Goal: Transaction & Acquisition: Purchase product/service

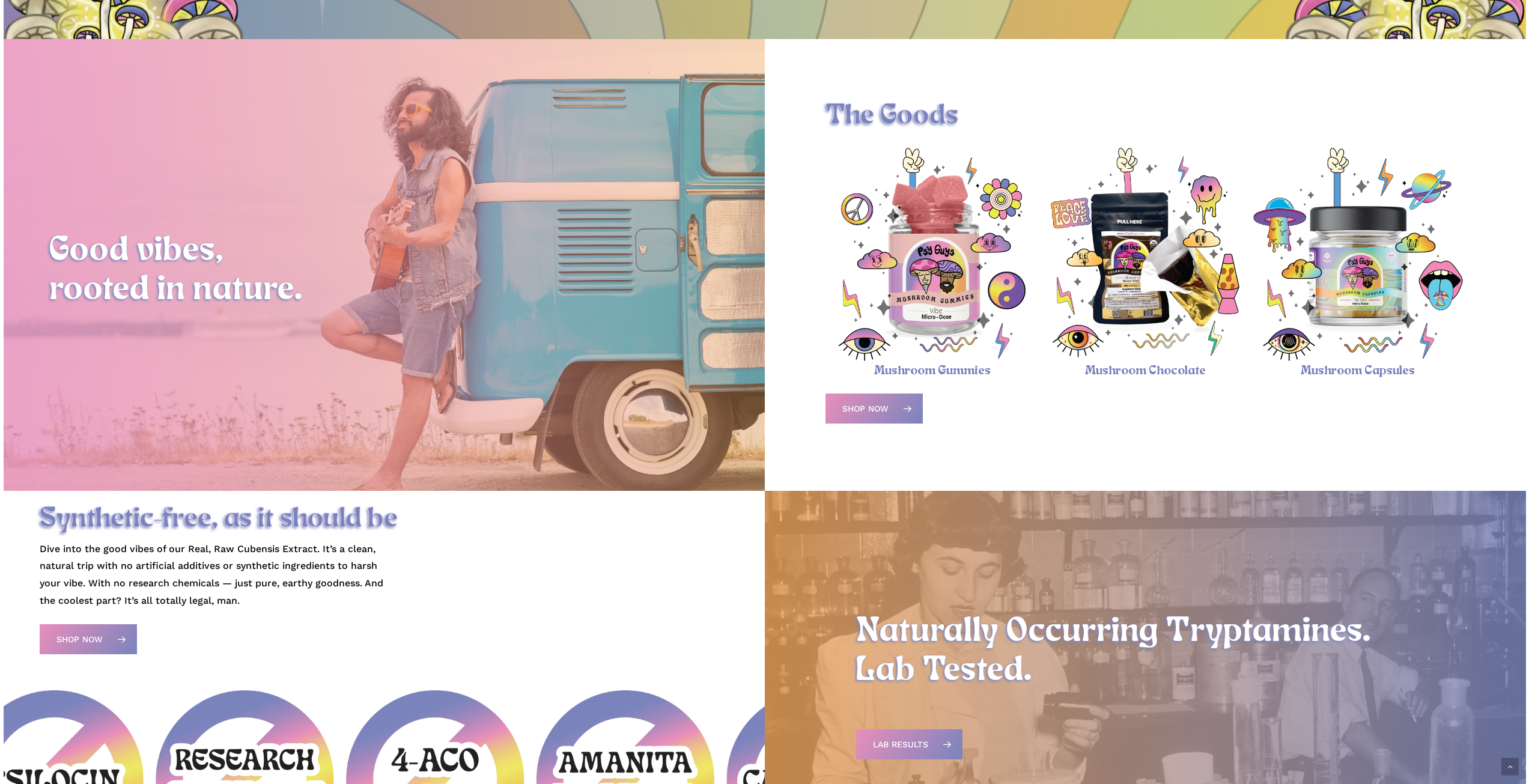
scroll to position [455, 0]
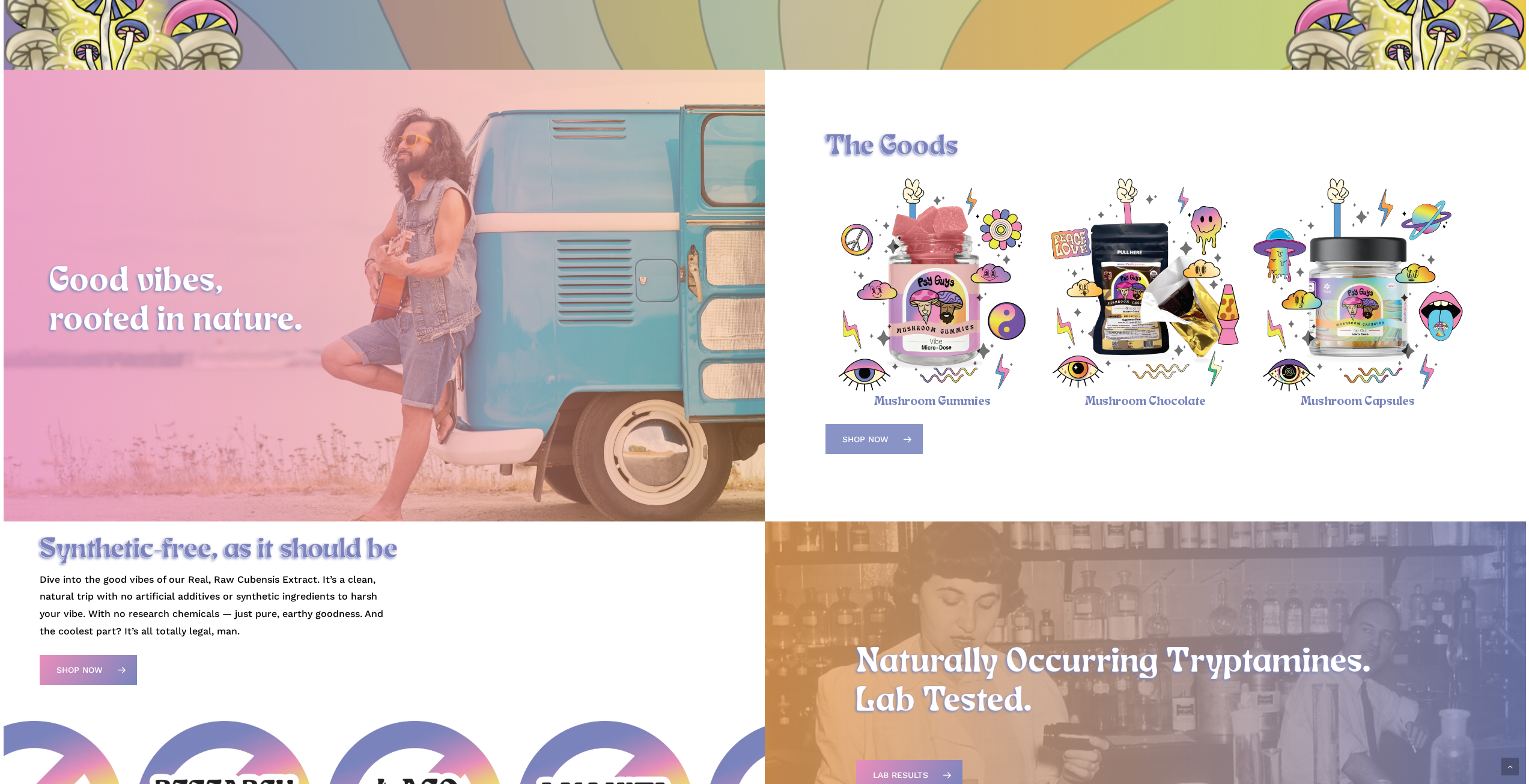
click at [894, 438] on link "Shop Now" at bounding box center [874, 439] width 97 height 30
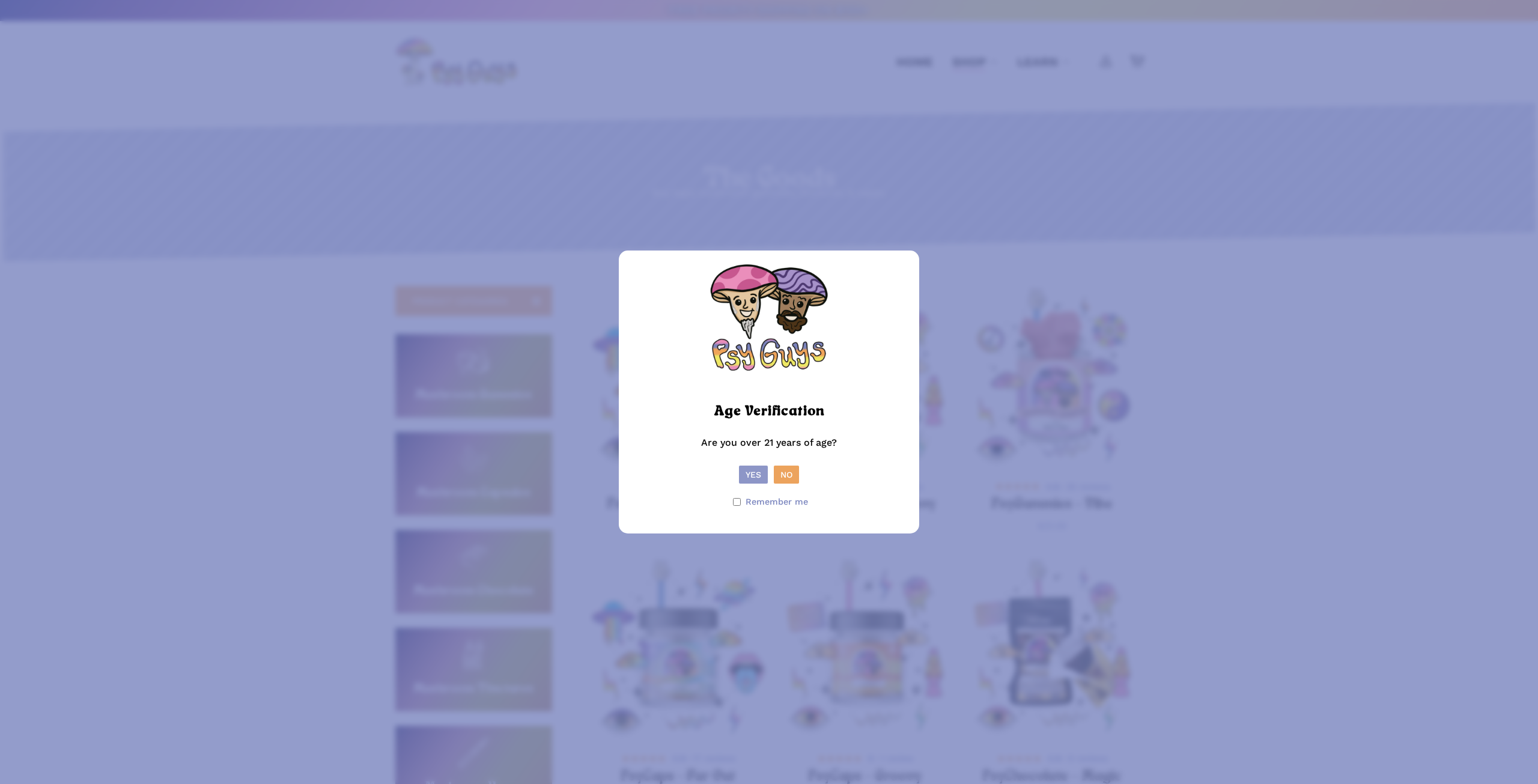
click at [759, 478] on button "Yes" at bounding box center [753, 474] width 29 height 18
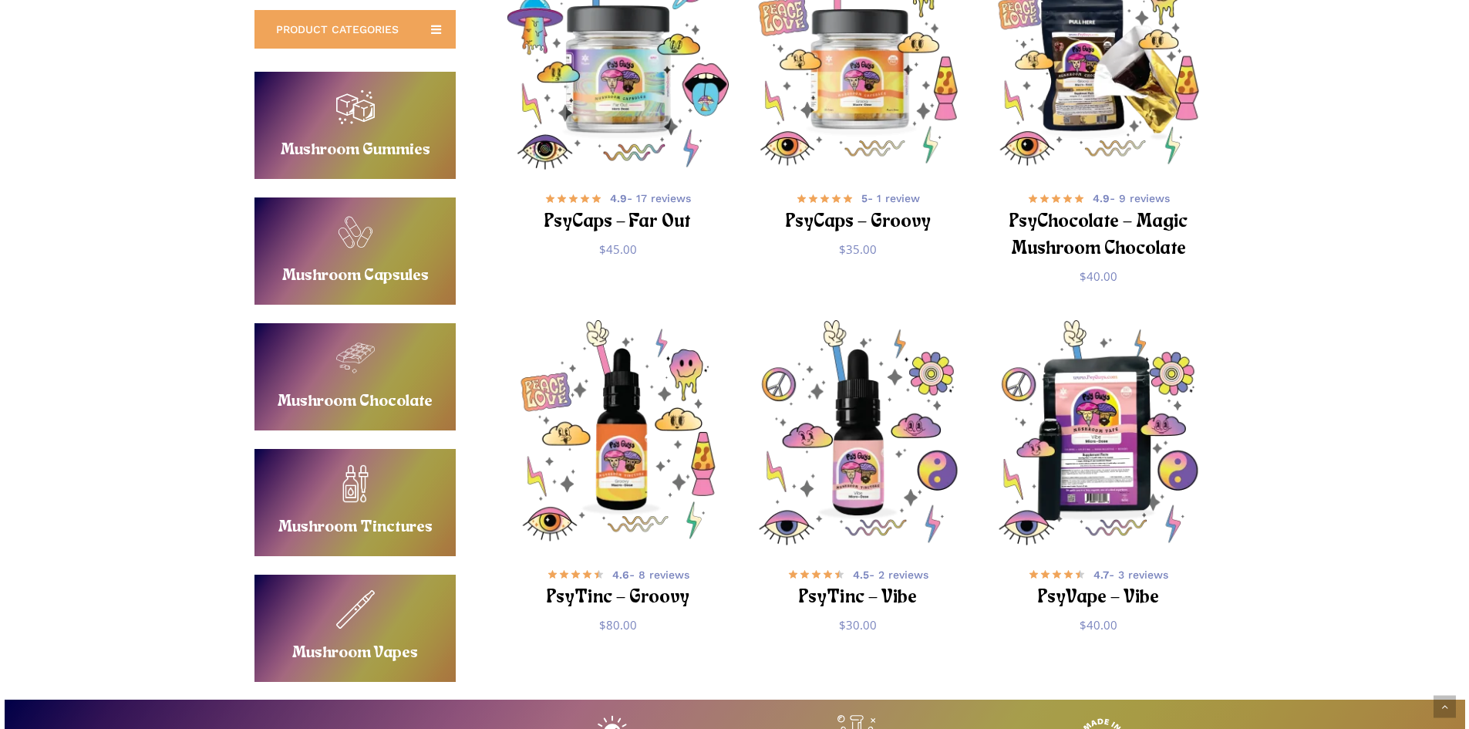
scroll to position [1080, 0]
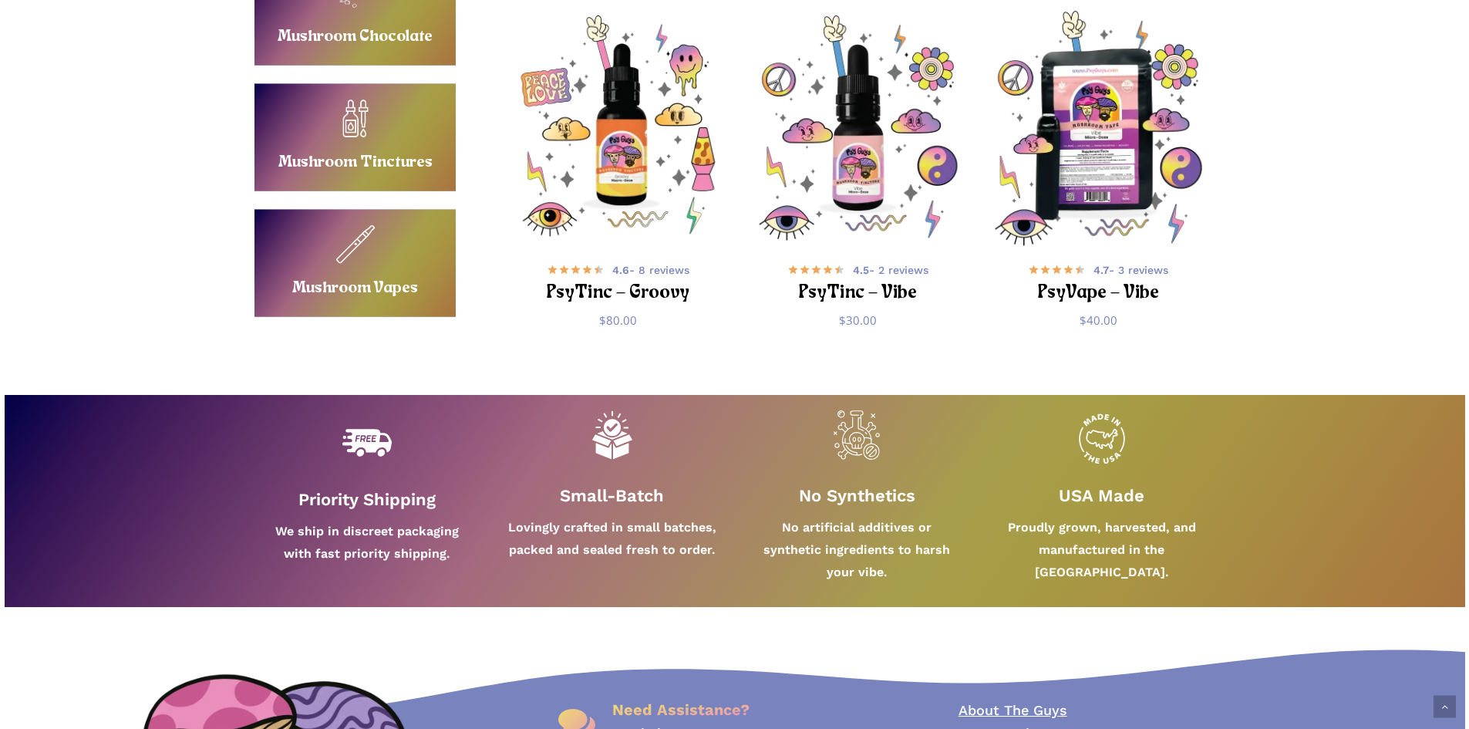
click at [1033, 161] on img "PsyVape - Vibe" at bounding box center [1098, 128] width 234 height 234
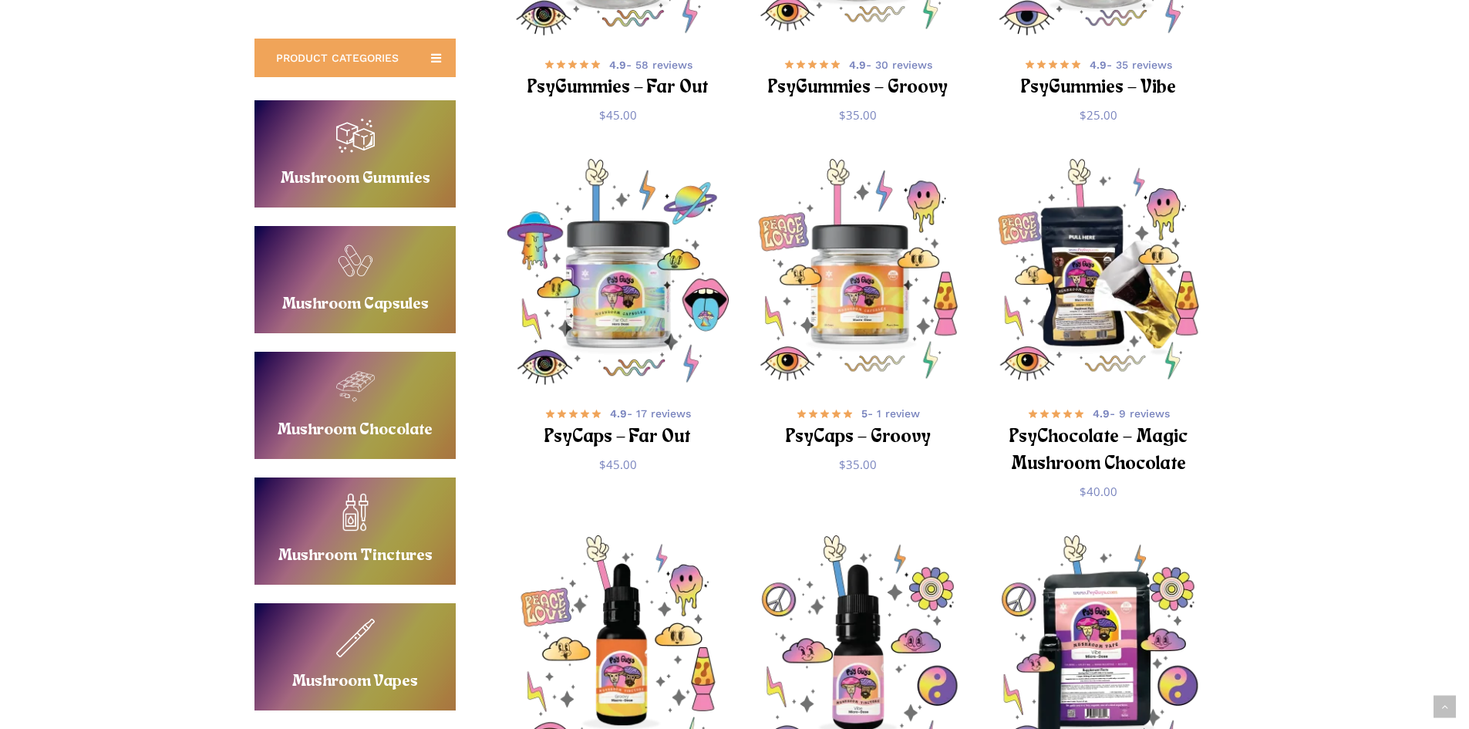
scroll to position [540, 0]
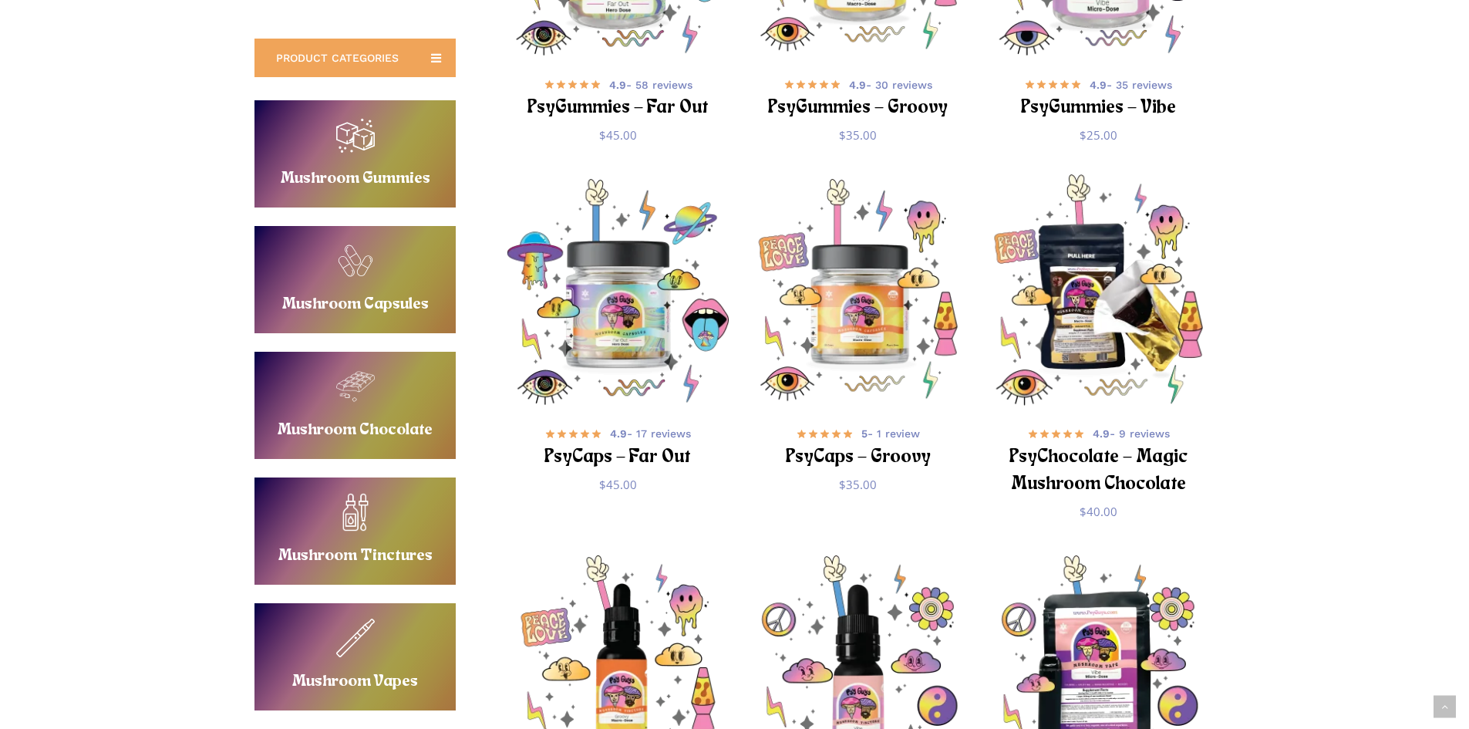
click at [1111, 336] on img "PsyChocolate - Magic Mushroom Chocolate" at bounding box center [1098, 291] width 234 height 234
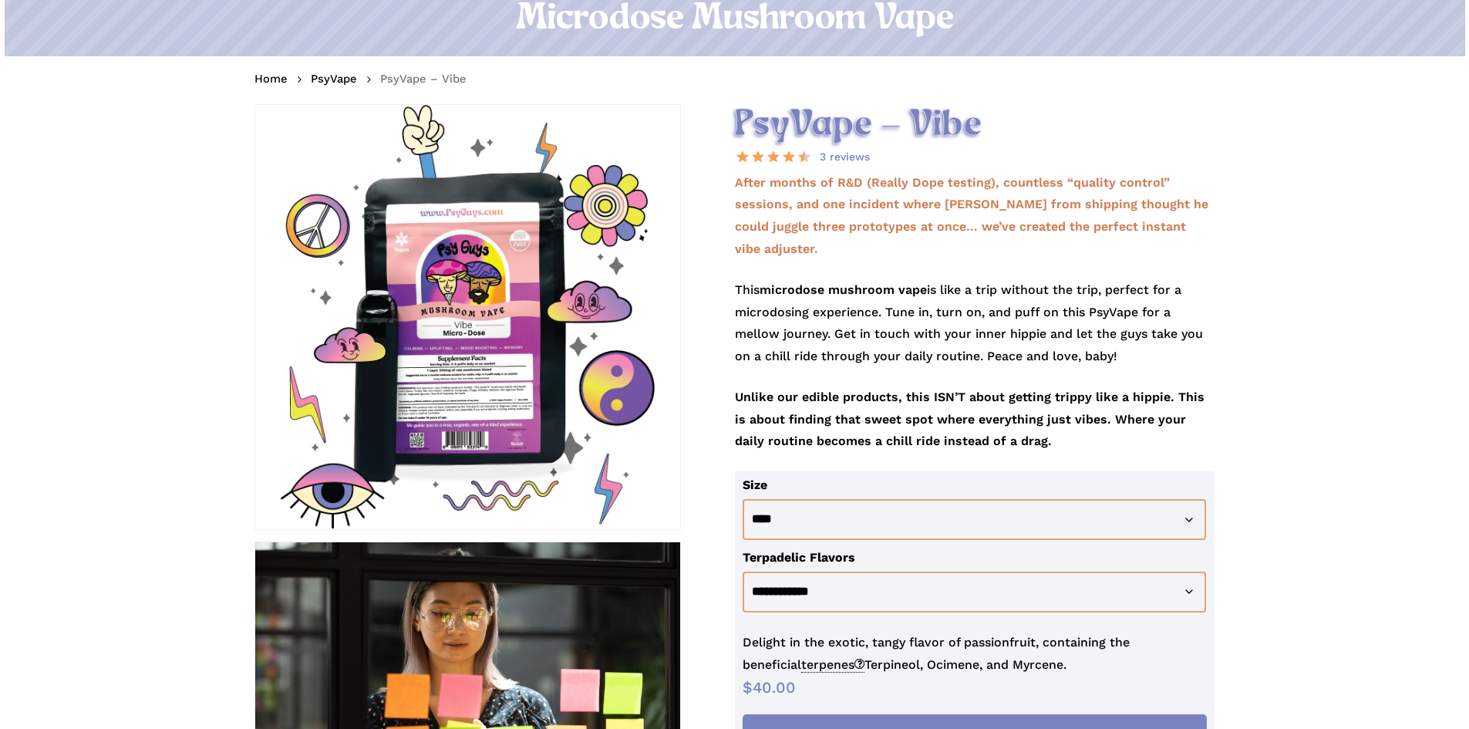
scroll to position [154, 0]
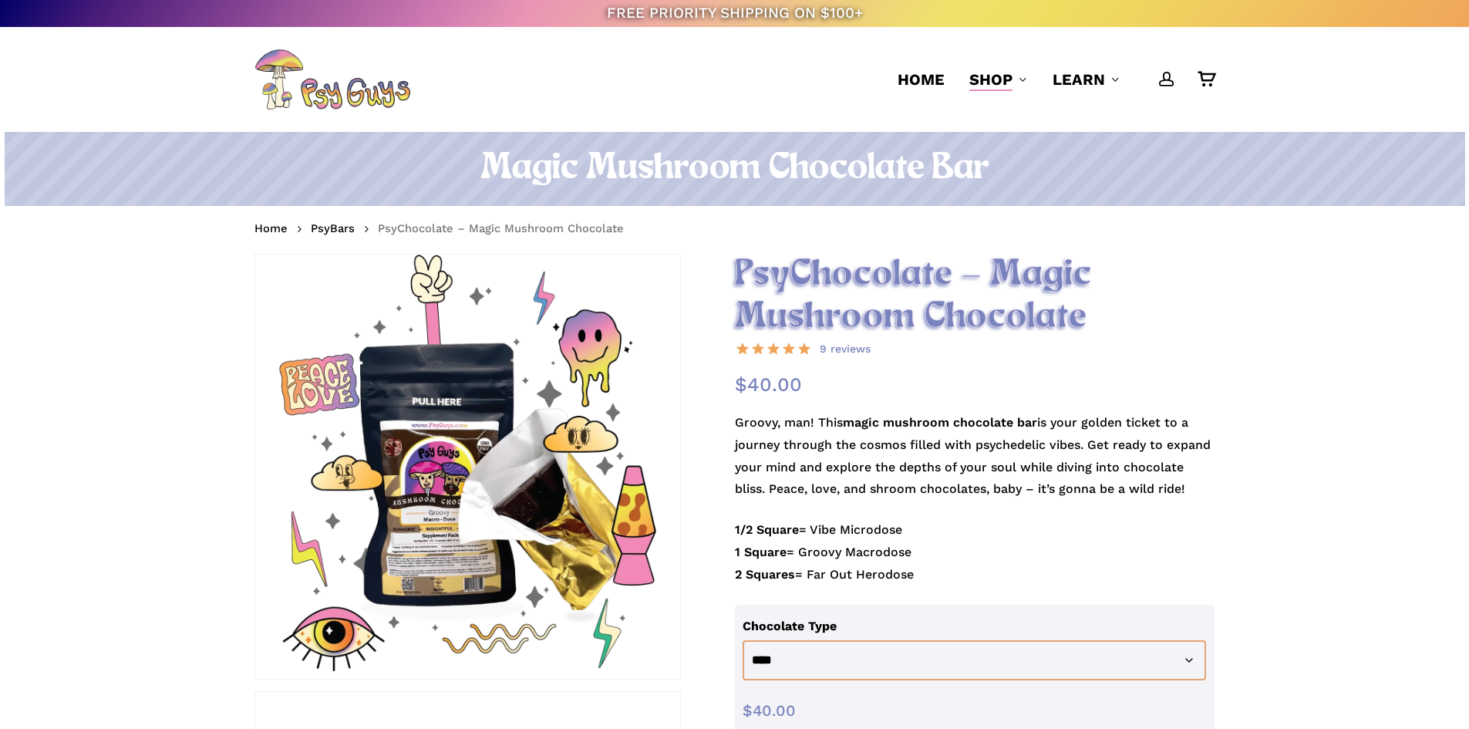
click at [457, 505] on div at bounding box center [467, 467] width 425 height 425
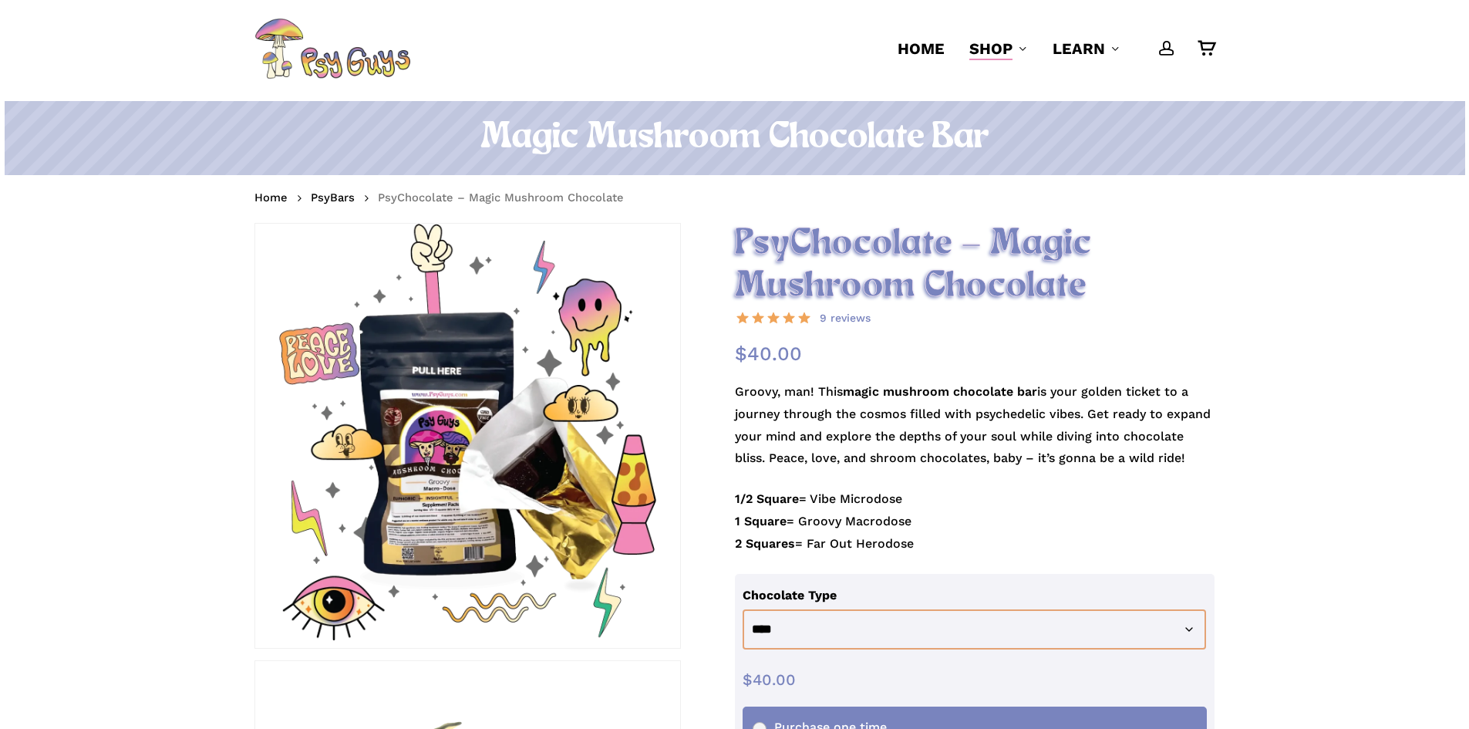
scroll to position [154, 0]
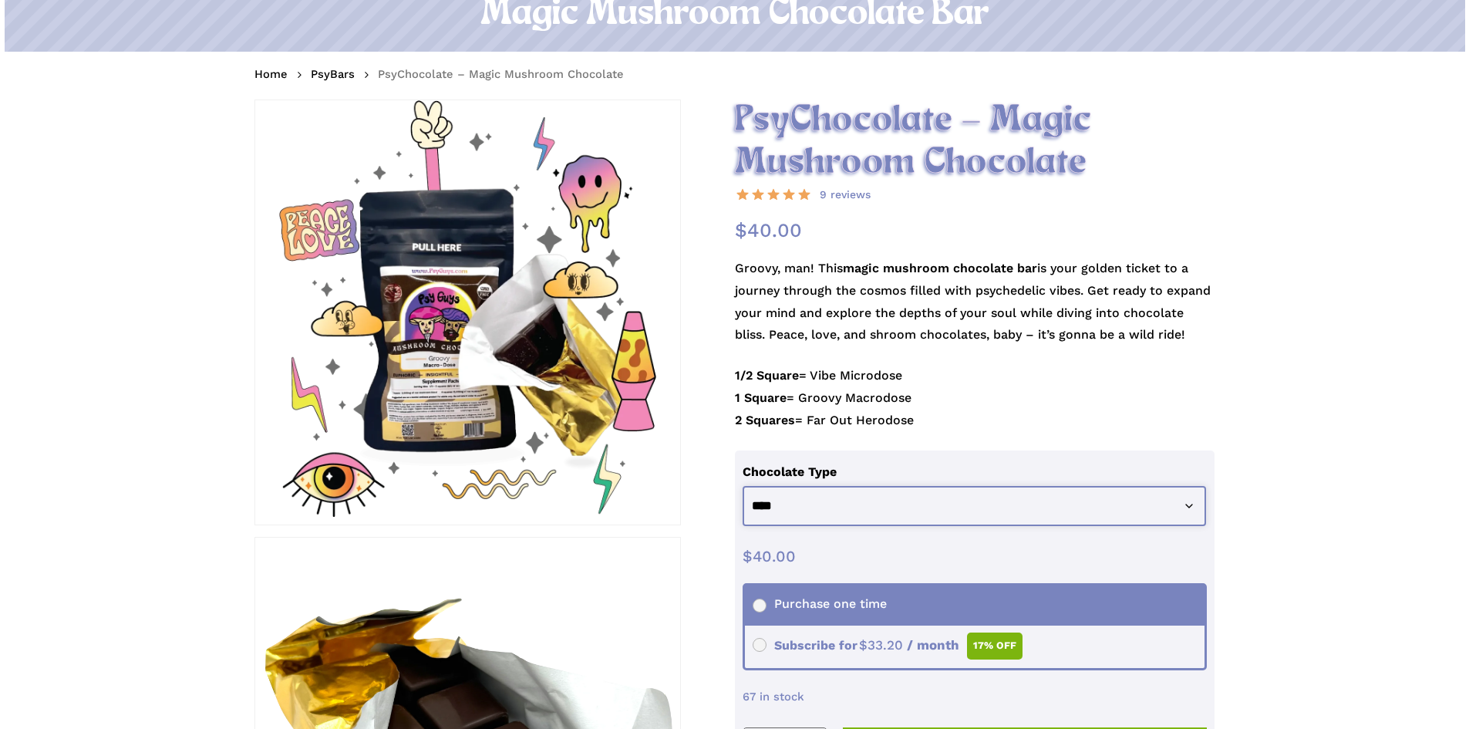
click at [825, 509] on select "**********" at bounding box center [975, 506] width 464 height 41
click at [825, 504] on select "**********" at bounding box center [975, 506] width 464 height 41
click at [999, 463] on th "Chocolate Type" at bounding box center [979, 472] width 472 height 28
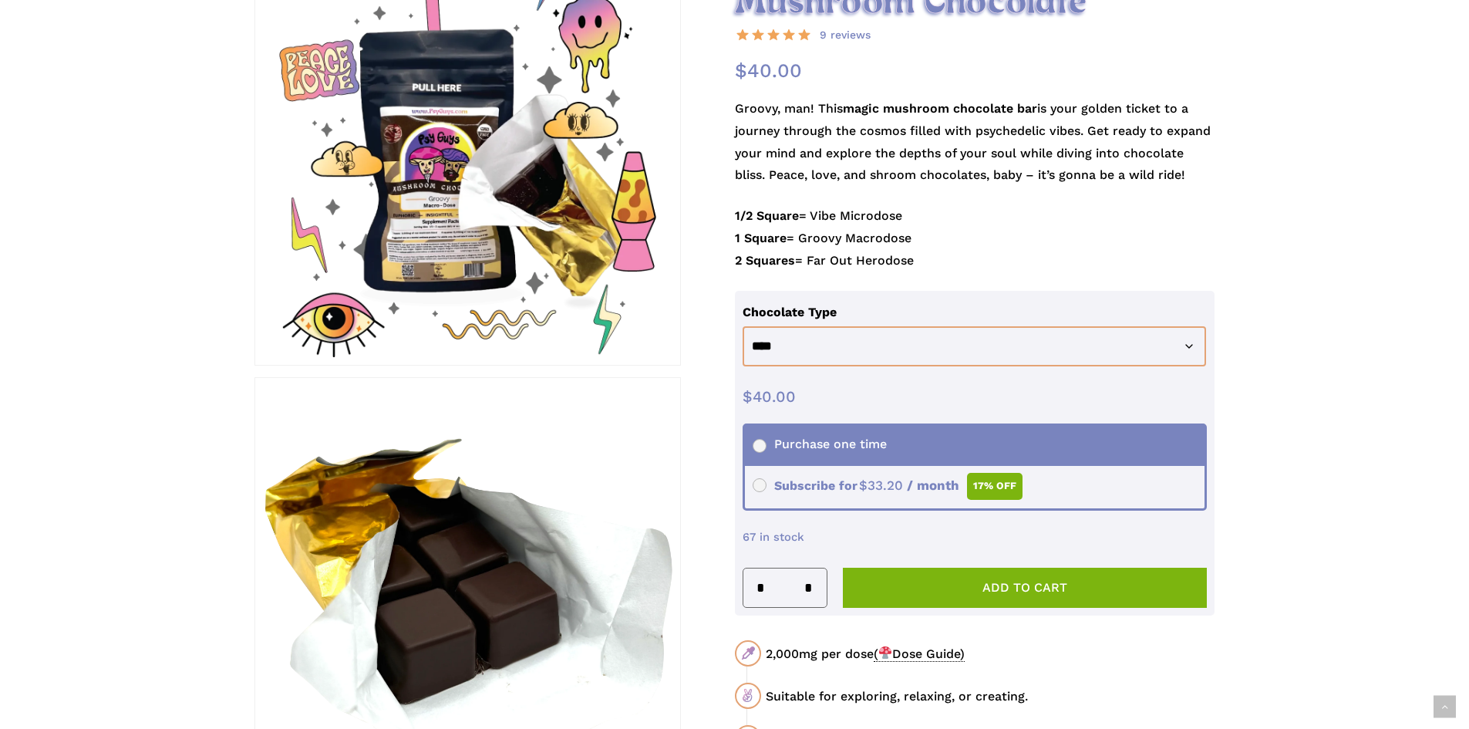
scroll to position [309, 0]
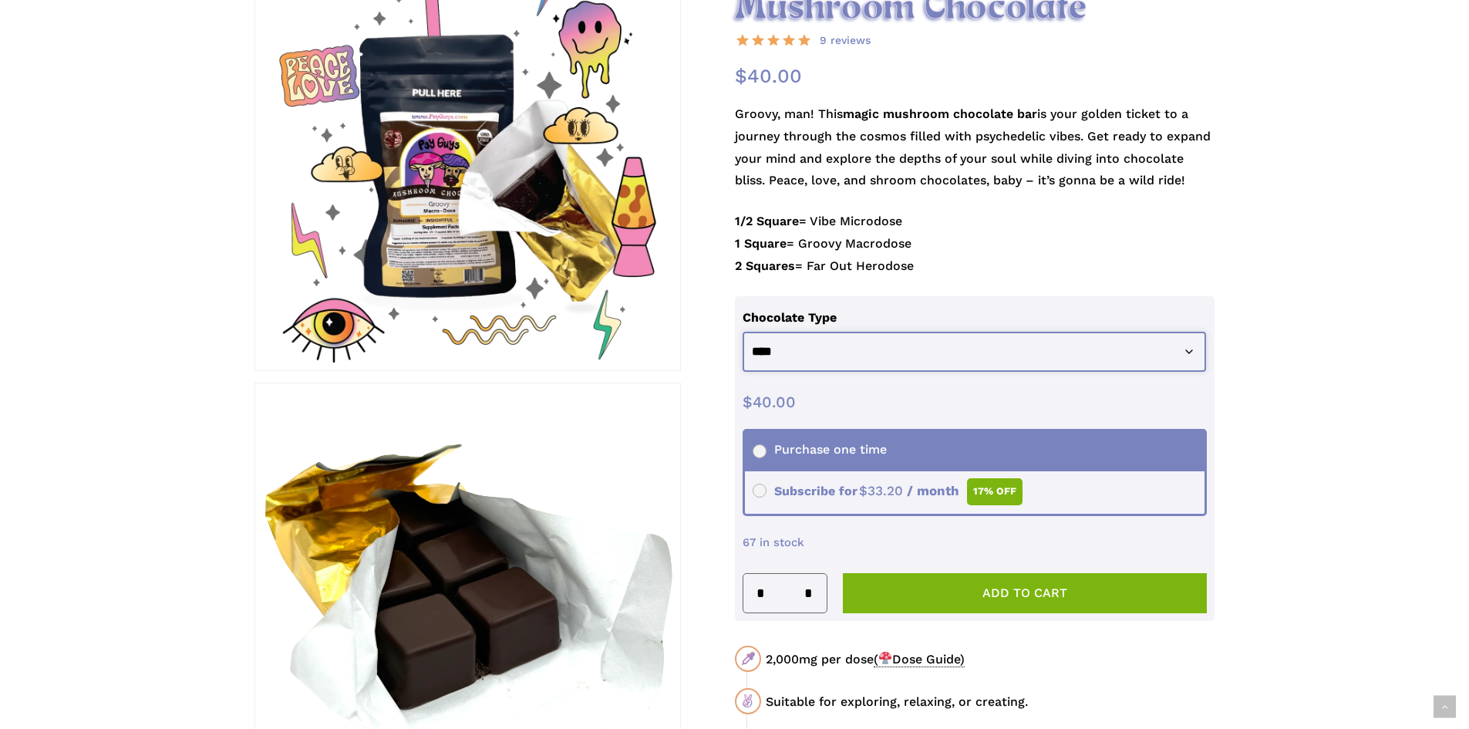
click at [902, 356] on select "**********" at bounding box center [975, 352] width 464 height 41
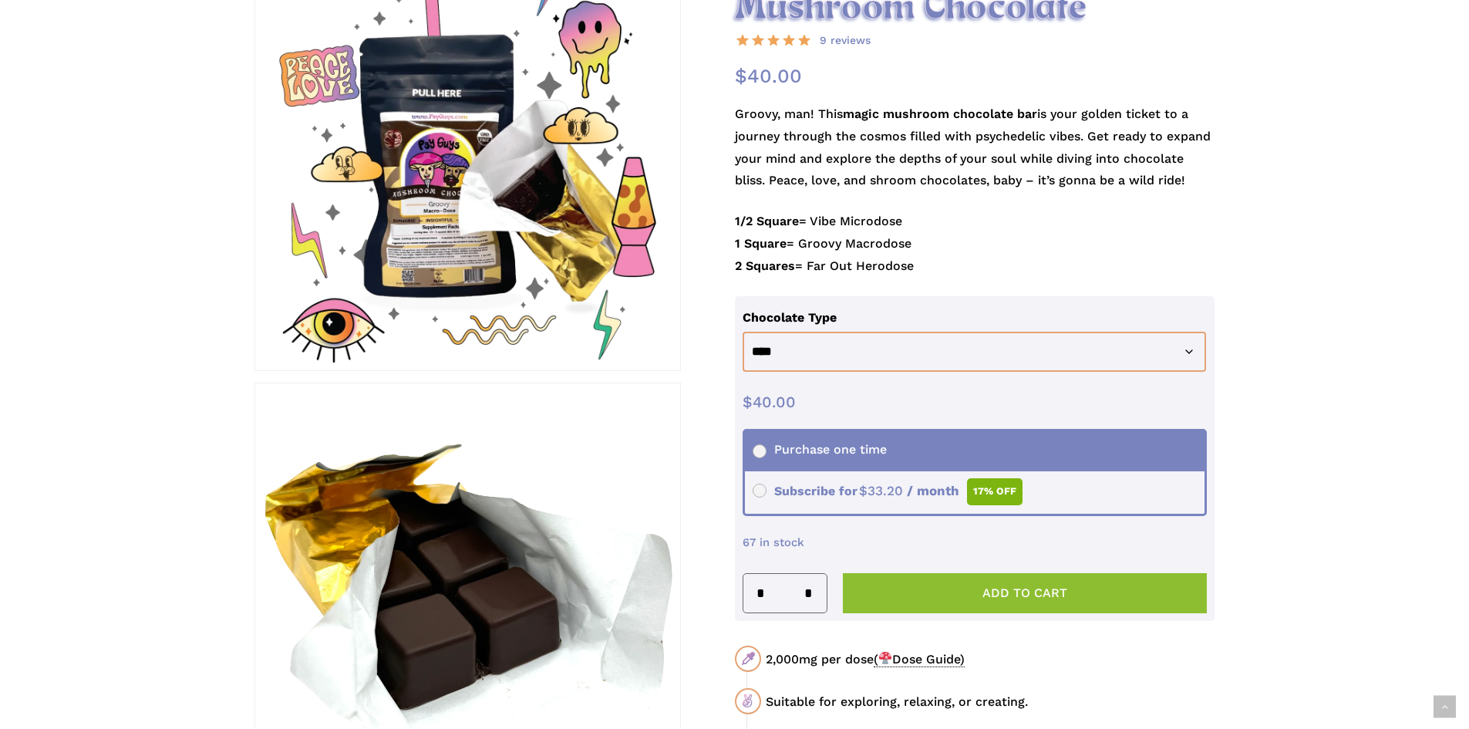
click at [1054, 605] on button "Add to cart" at bounding box center [1025, 593] width 365 height 40
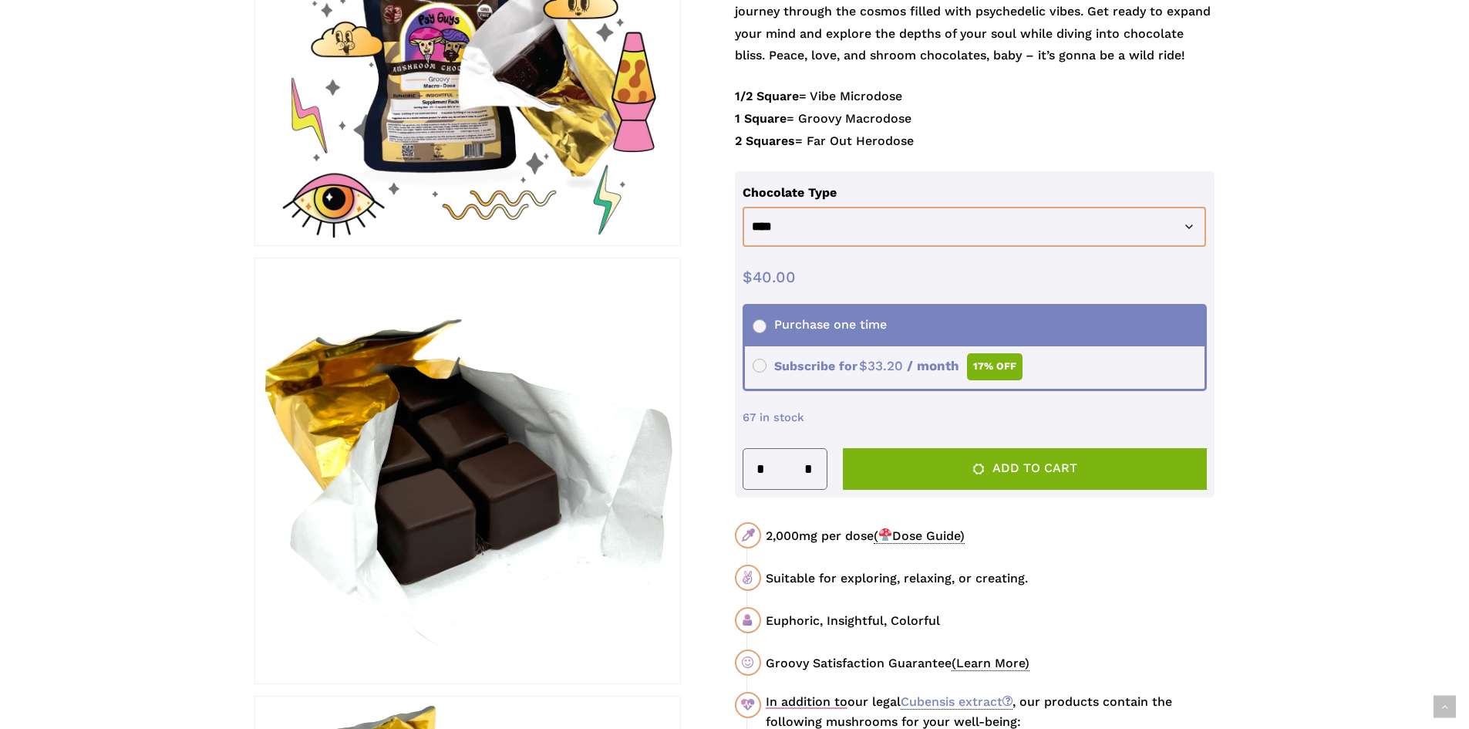
scroll to position [463, 0]
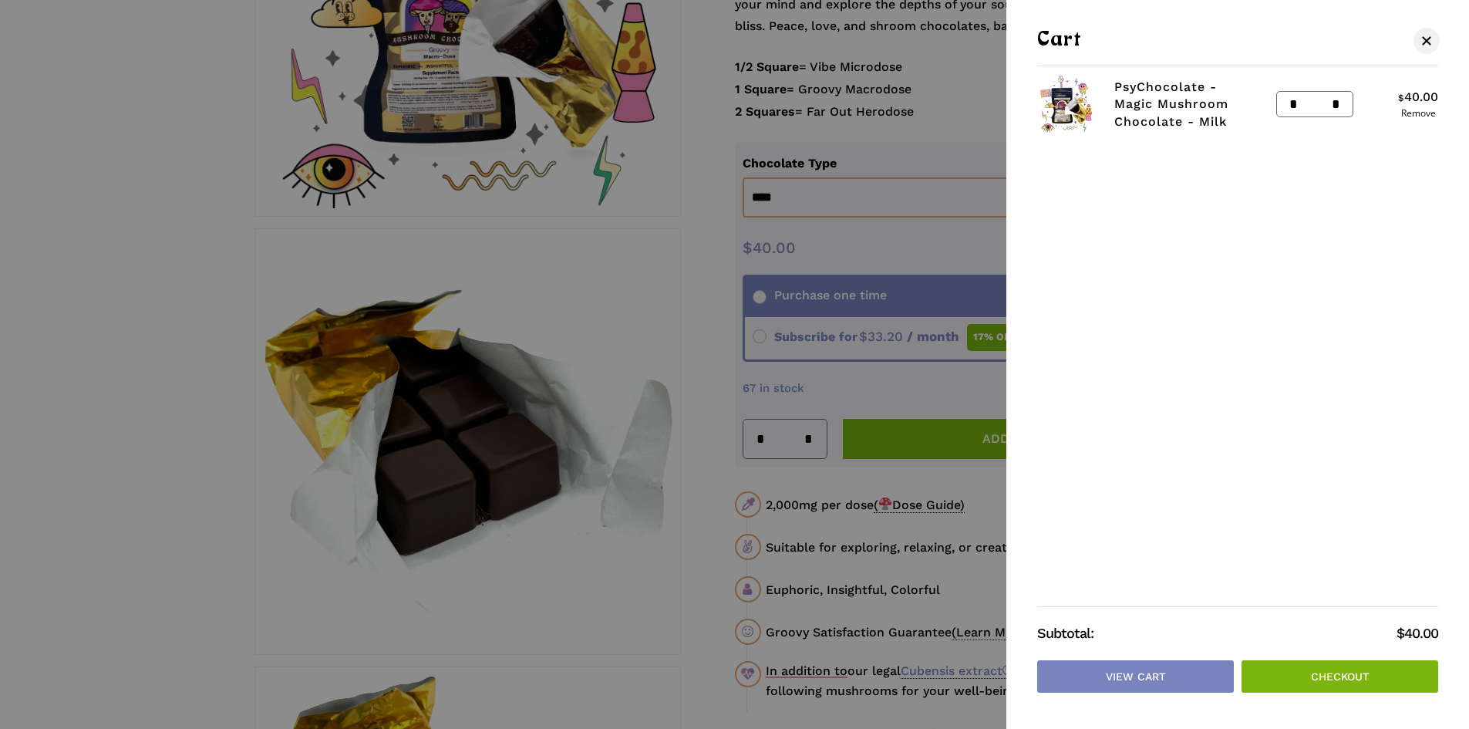
click at [1280, 674] on link "Checkout" at bounding box center [1340, 676] width 197 height 32
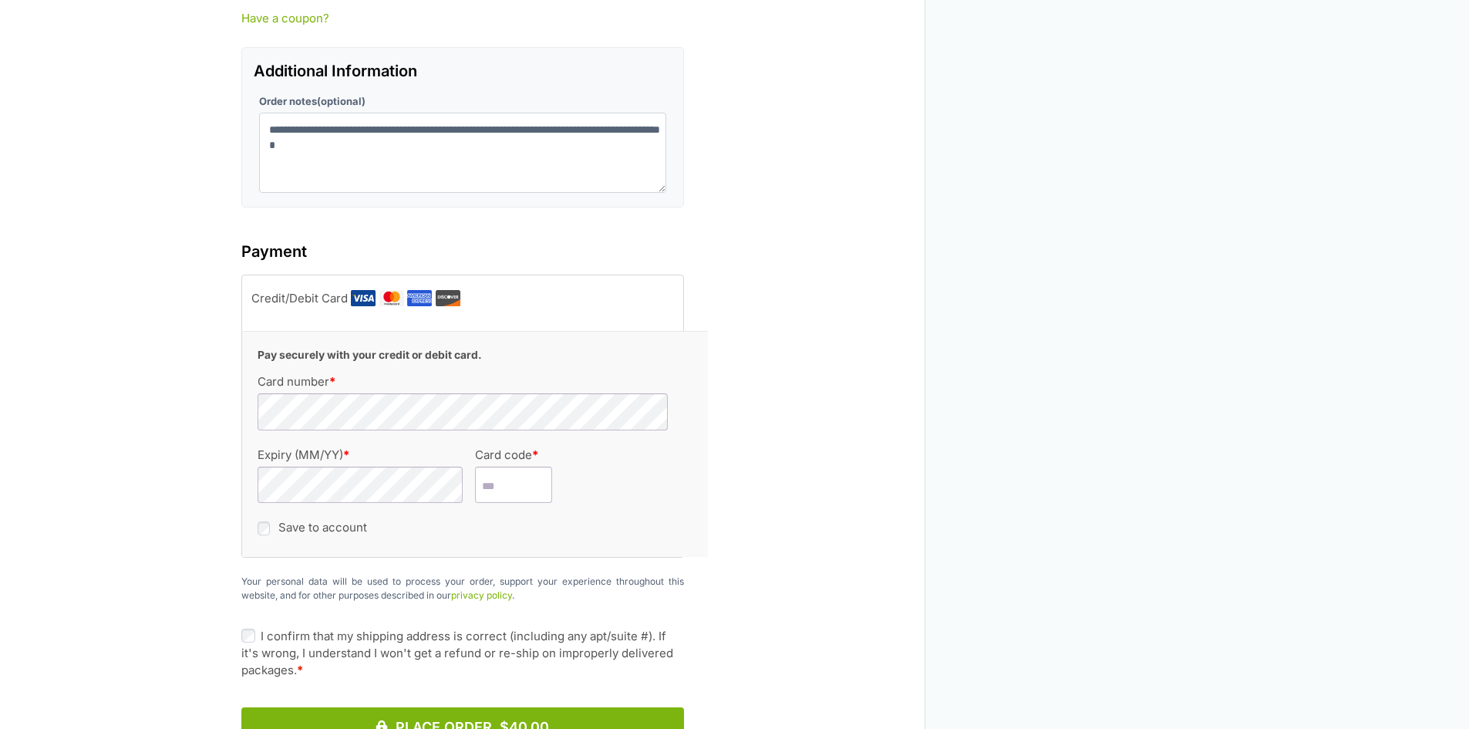
scroll to position [1311, 0]
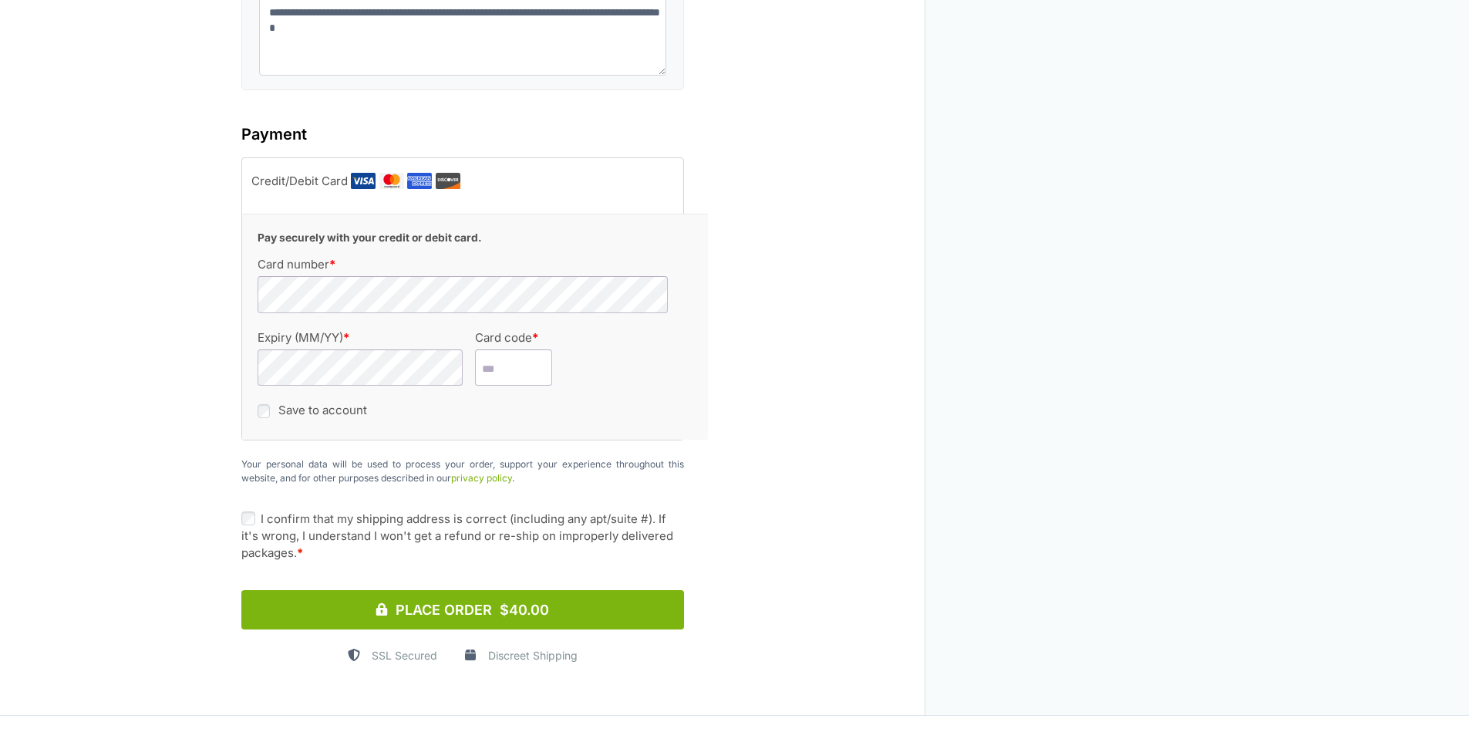
drag, startPoint x: 375, startPoint y: 239, endPoint x: 368, endPoint y: 249, distance: 12.2
click at [372, 258] on label "Card number *" at bounding box center [454, 264] width 392 height 12
type input "***"
click at [333, 413] on div "5% Processing Fee. Pay securely with your credit or debit card. Card number * E…" at bounding box center [475, 327] width 467 height 226
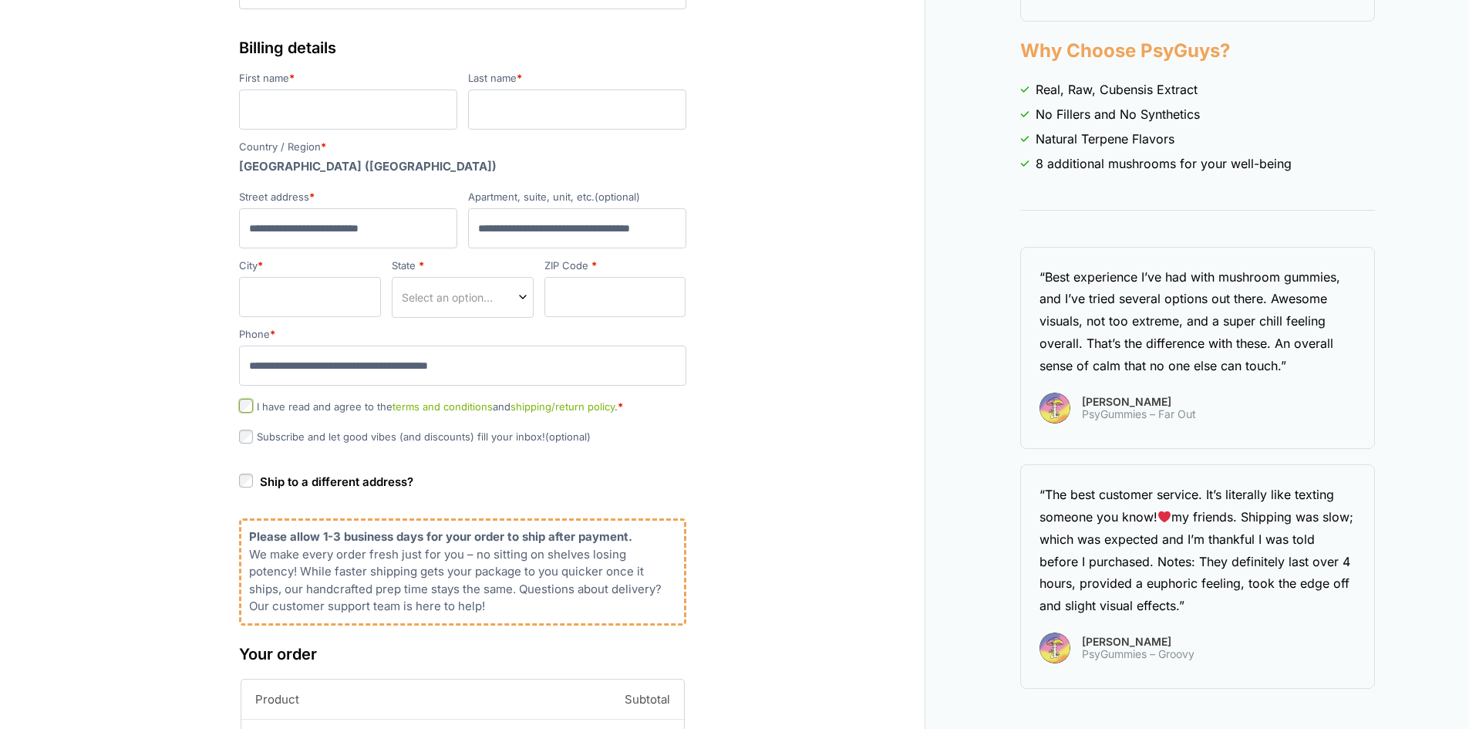
scroll to position [231, 0]
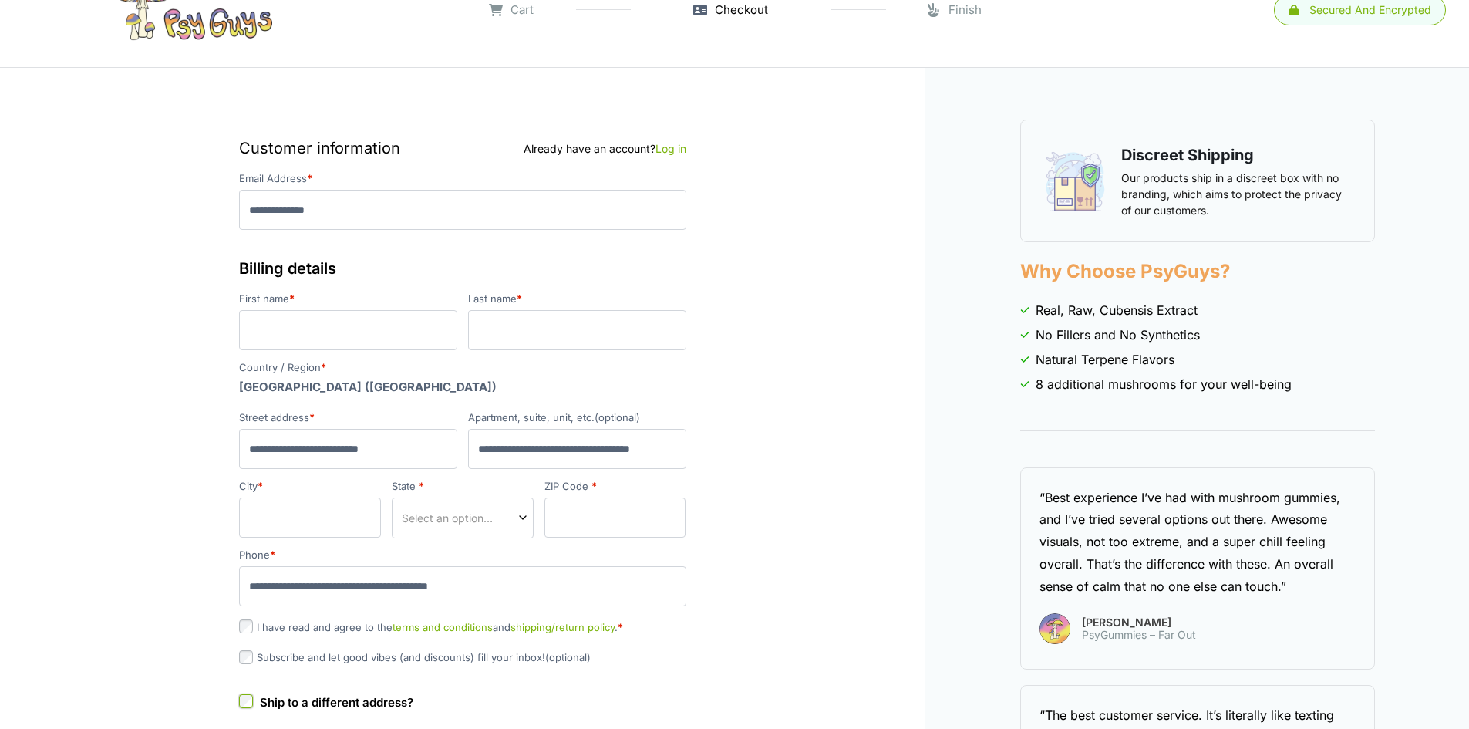
scroll to position [0, 0]
